Goal: Obtain resource: Obtain resource

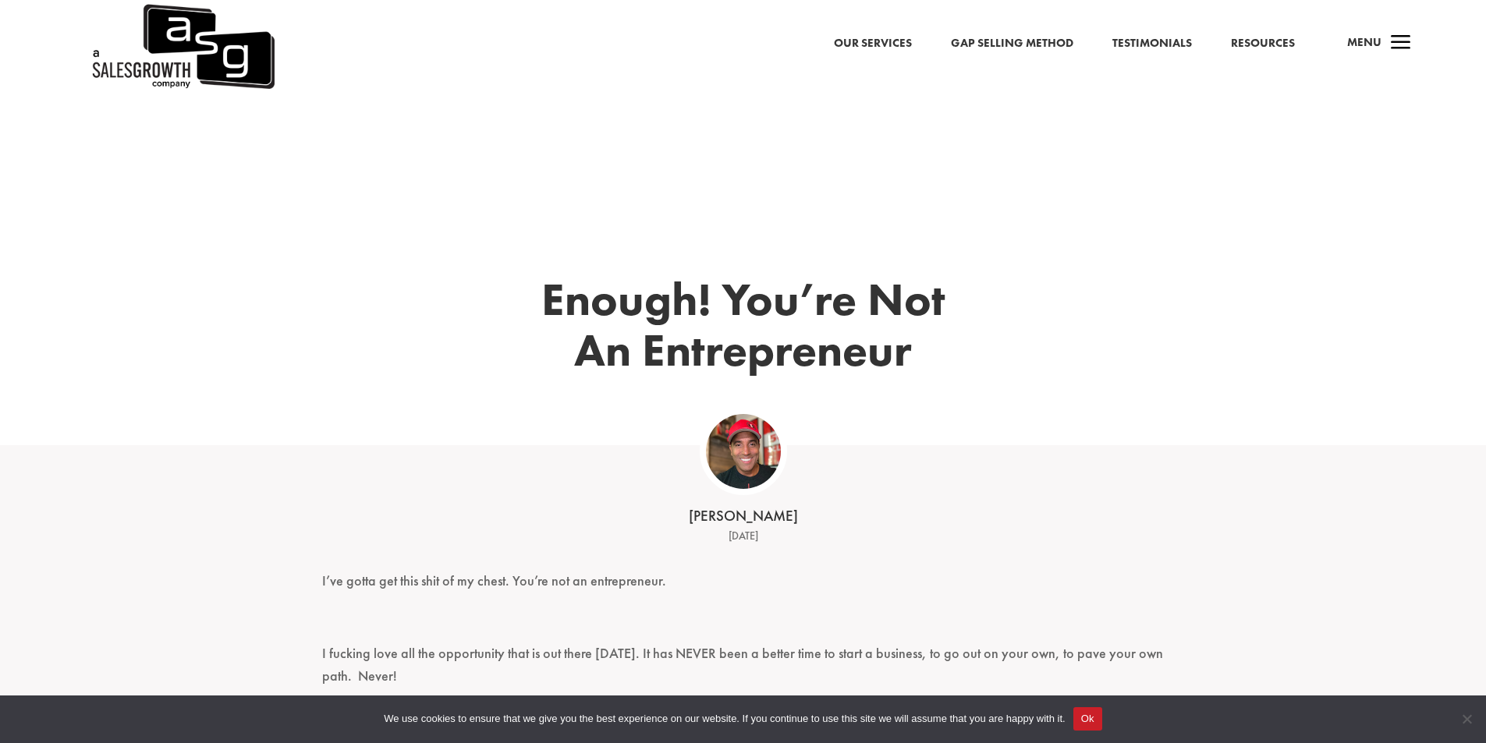
click at [1398, 48] on span "a" at bounding box center [1400, 43] width 31 height 31
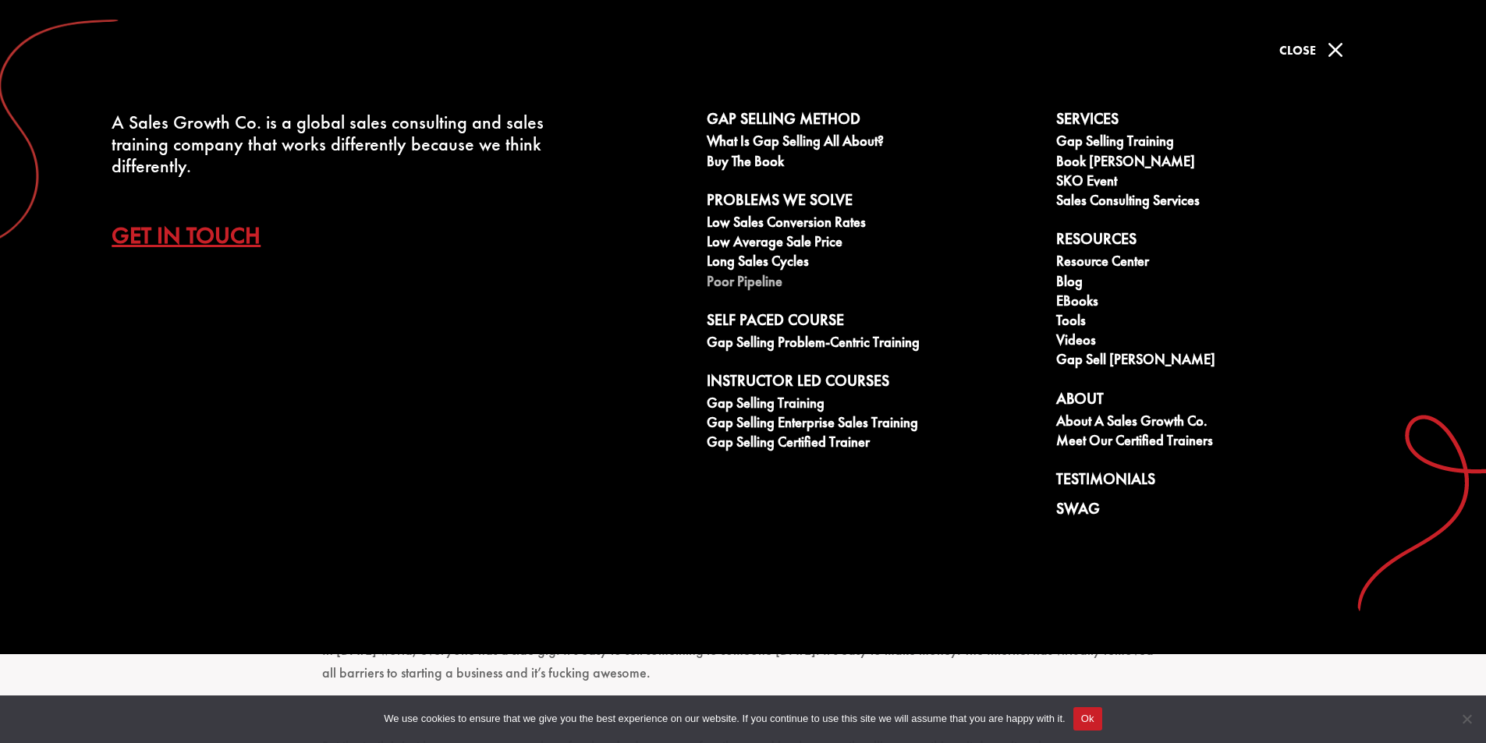
scroll to position [858, 0]
click at [1338, 38] on span "M" at bounding box center [1335, 49] width 31 height 31
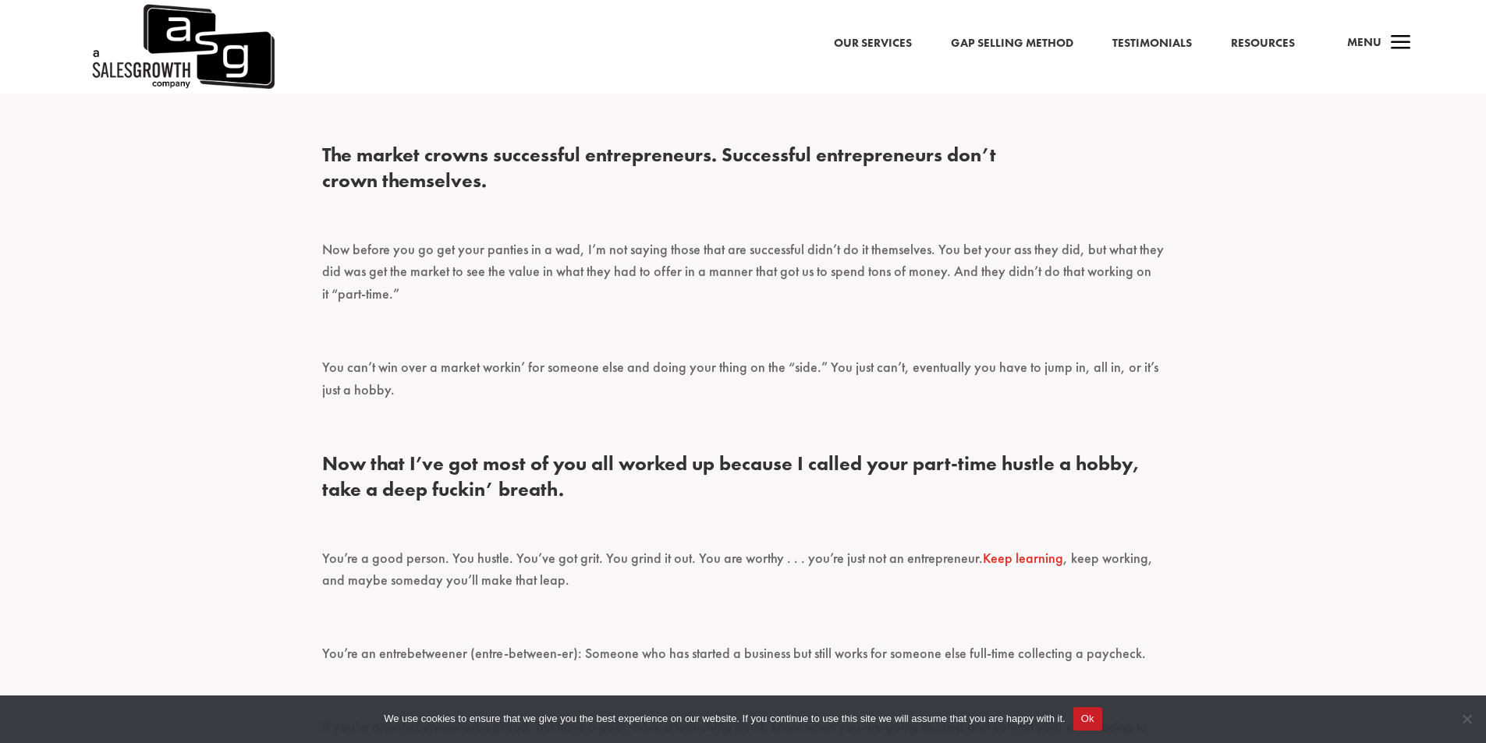
scroll to position [2184, 0]
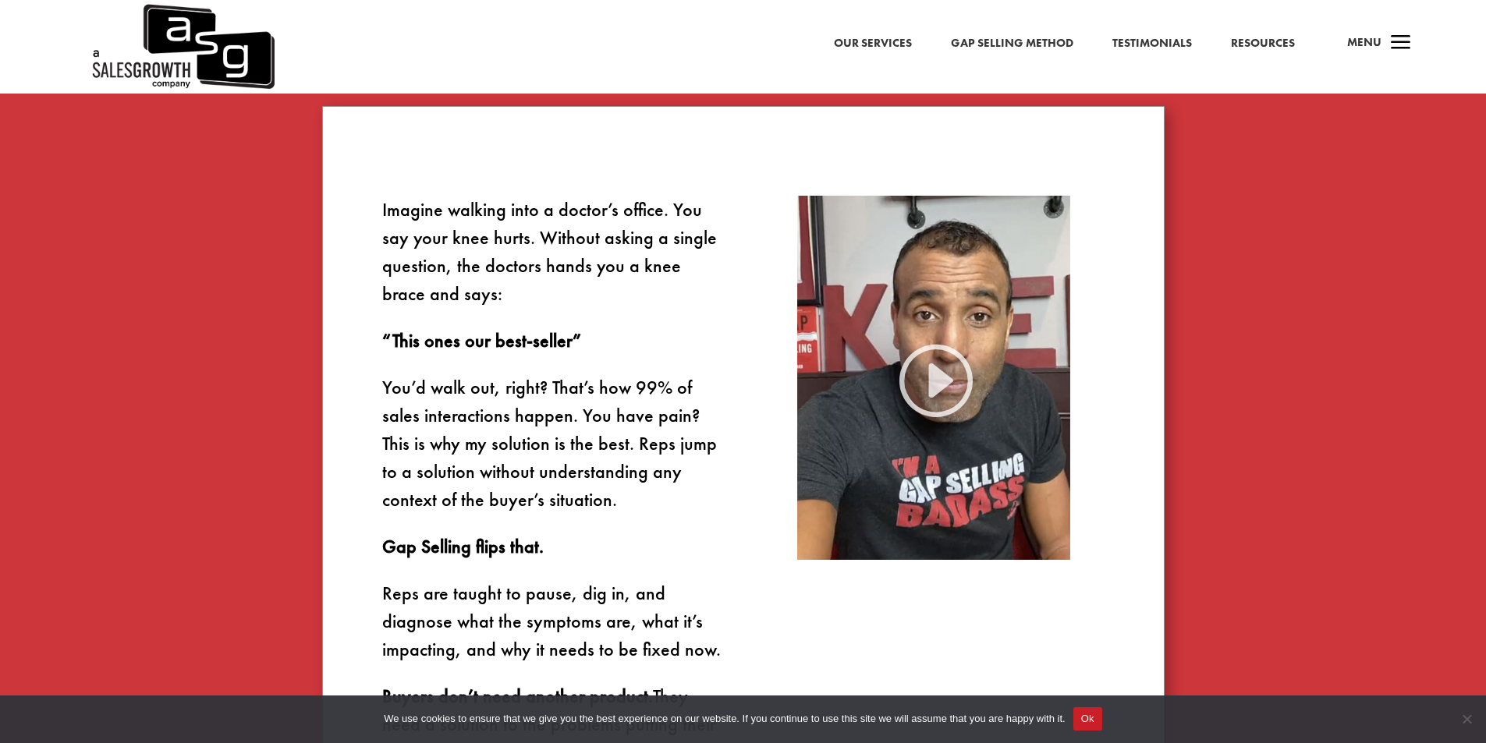
scroll to position [1014, 0]
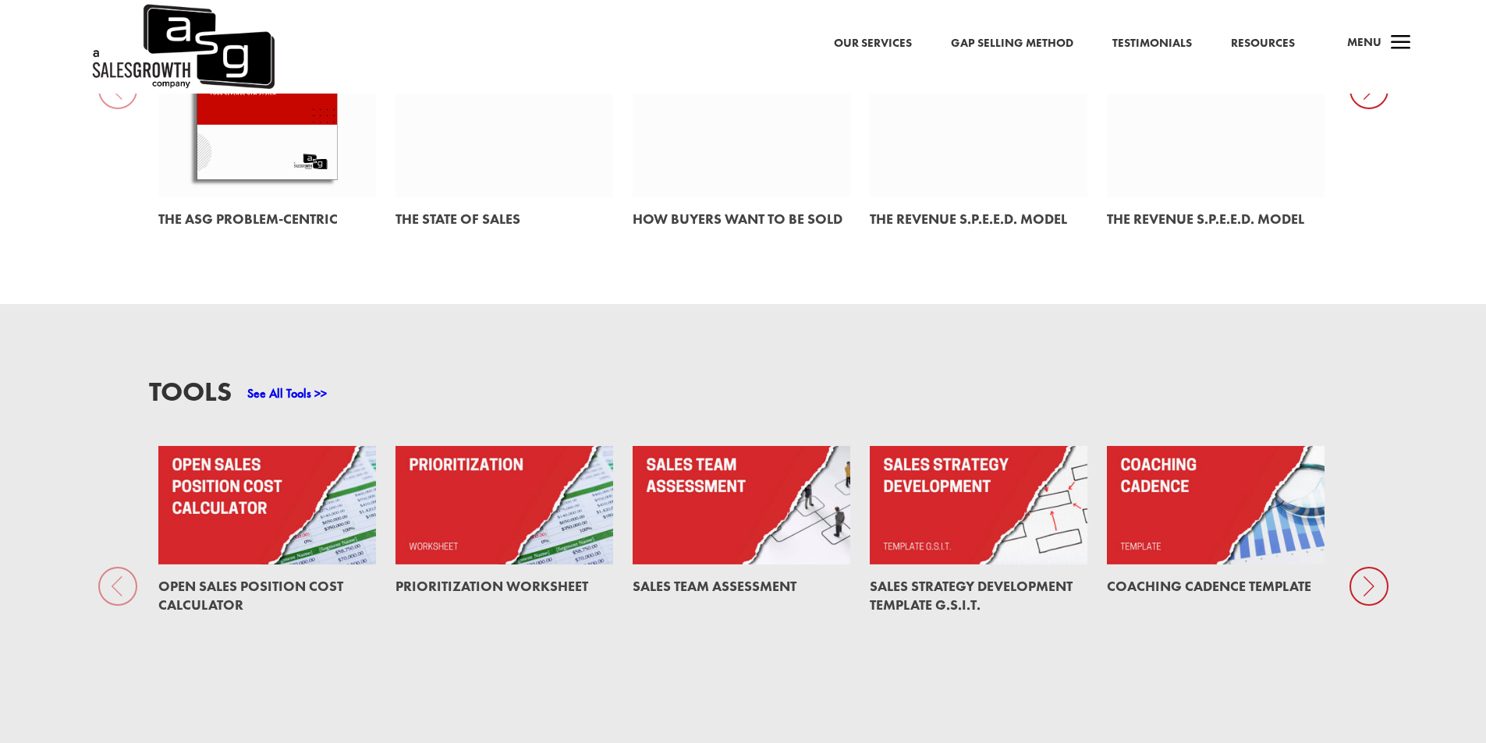
scroll to position [1092, 0]
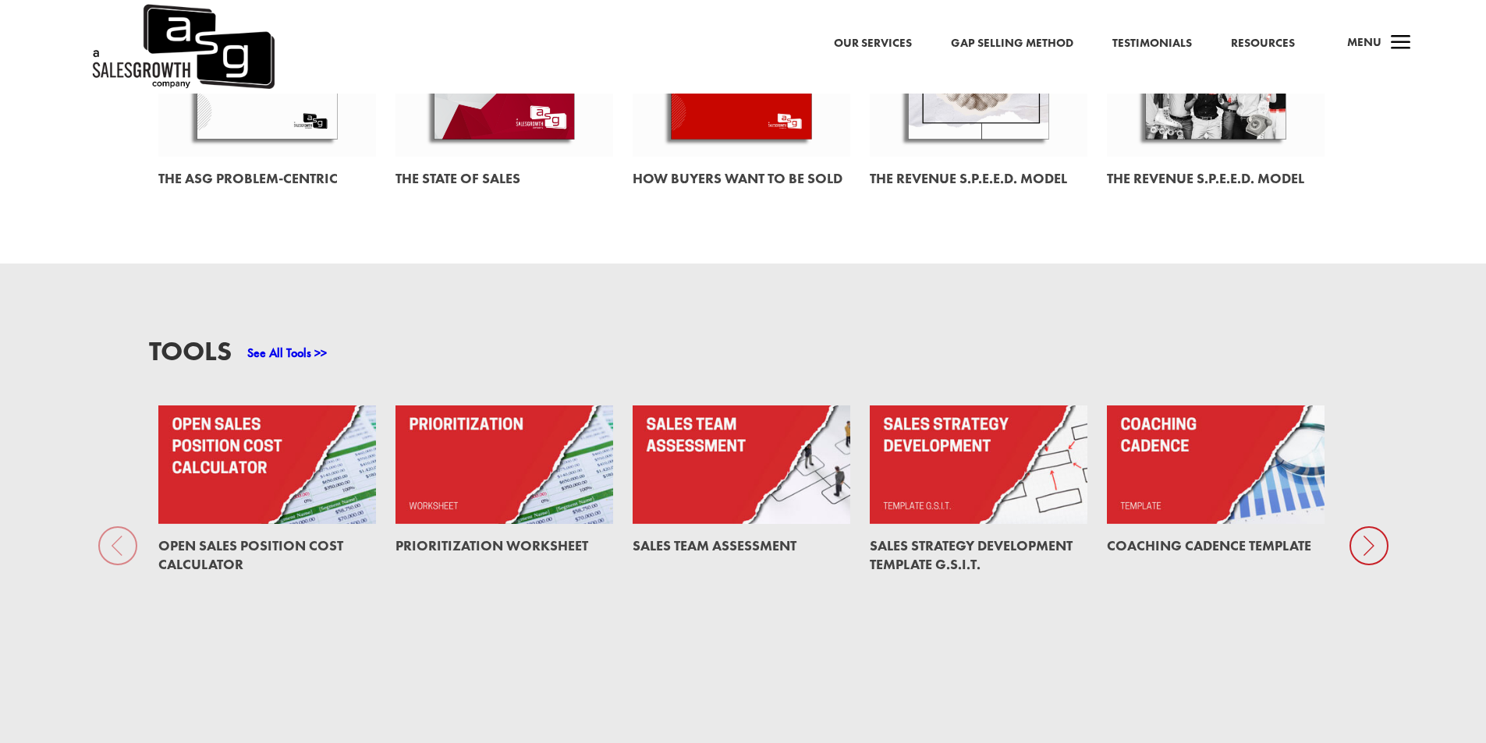
click at [551, 537] on link "Prioritization Worksheet" at bounding box center [491, 546] width 193 height 18
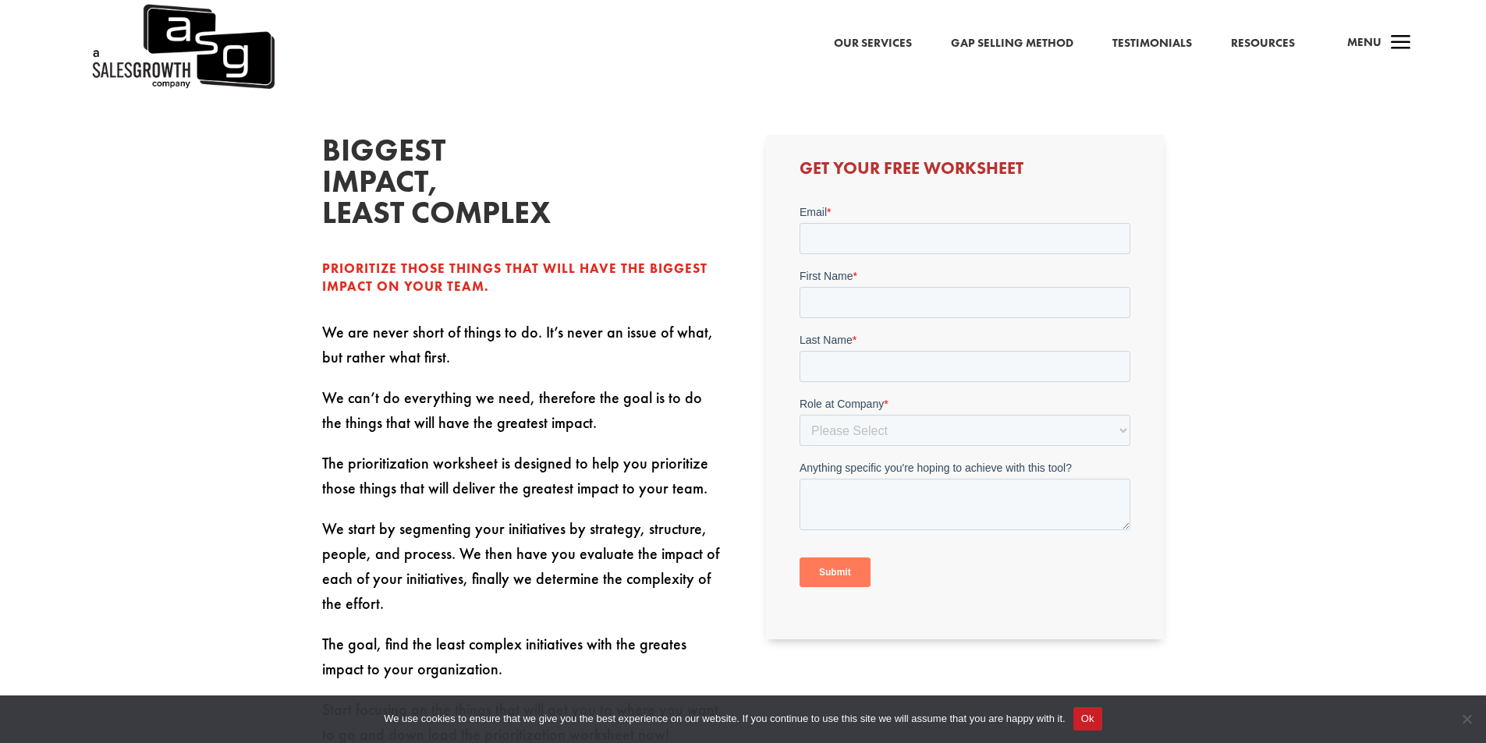
scroll to position [624, 0]
